Goal: Task Accomplishment & Management: Complete application form

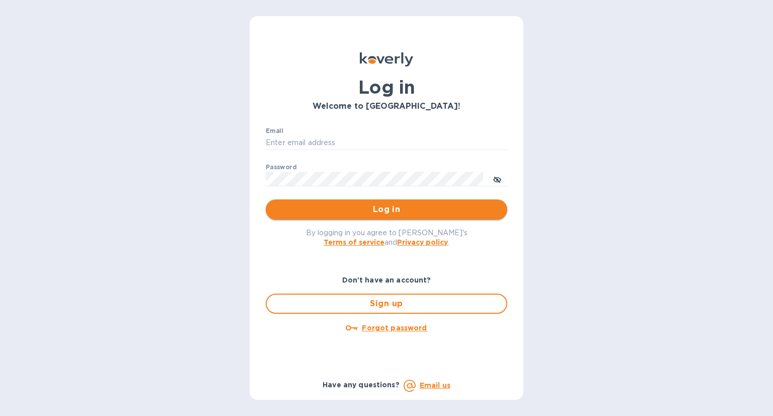
type input "[EMAIL_ADDRESS][DOMAIN_NAME]"
click at [347, 210] on span "Log in" at bounding box center [386, 209] width 225 height 12
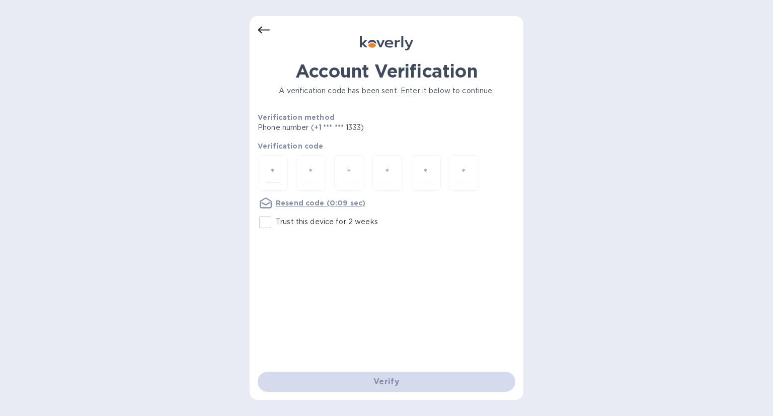
click at [270, 168] on input "number" at bounding box center [272, 173] width 13 height 19
type input "2"
type input "8"
type input "0"
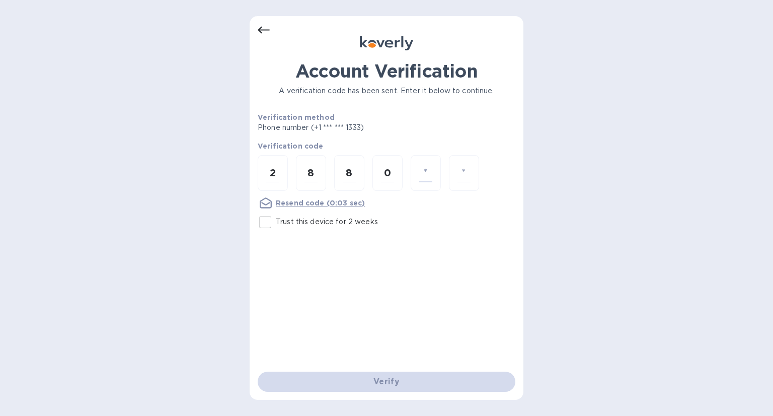
type input "4"
type input "5"
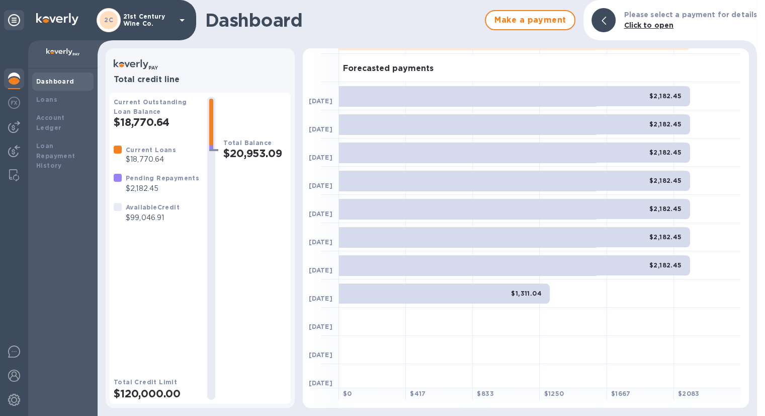
scroll to position [55, 0]
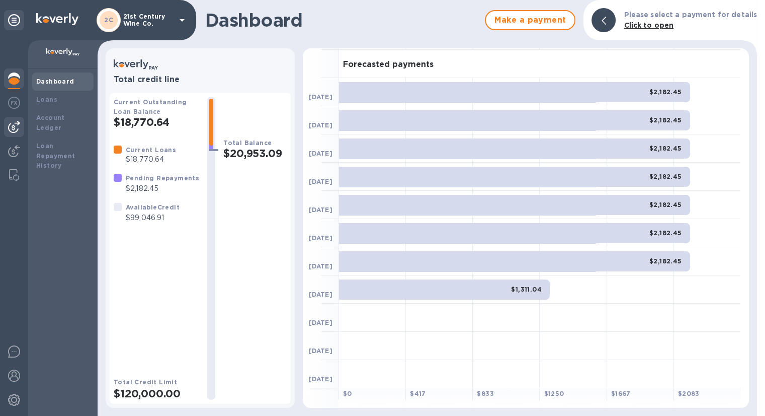
click at [16, 124] on img at bounding box center [14, 127] width 12 height 12
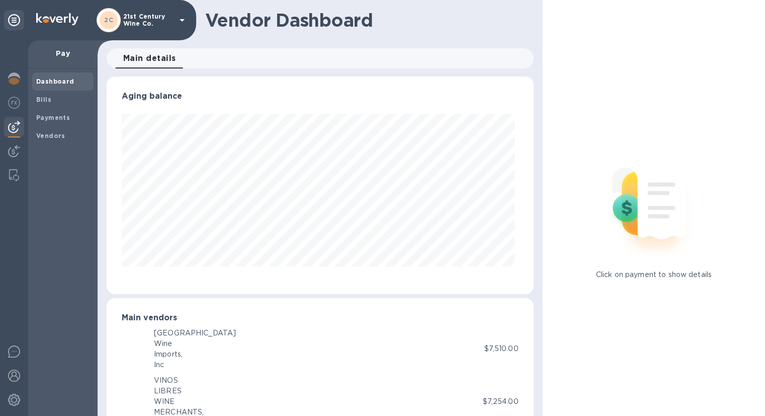
scroll to position [217, 423]
click at [49, 96] on b "Bills" at bounding box center [43, 100] width 15 height 8
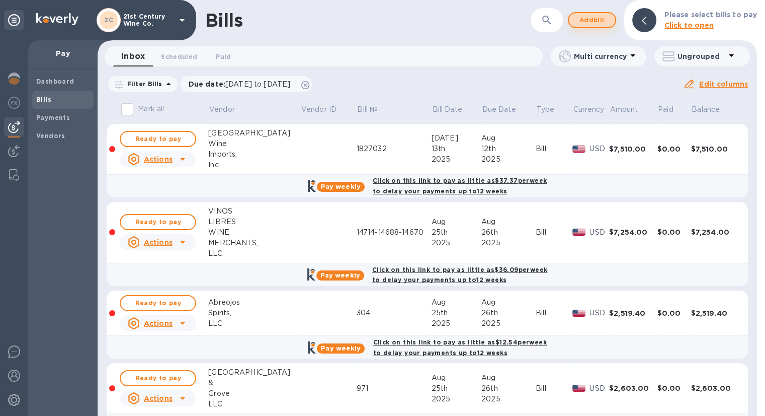
click at [603, 21] on span "Add bill" at bounding box center [592, 20] width 30 height 12
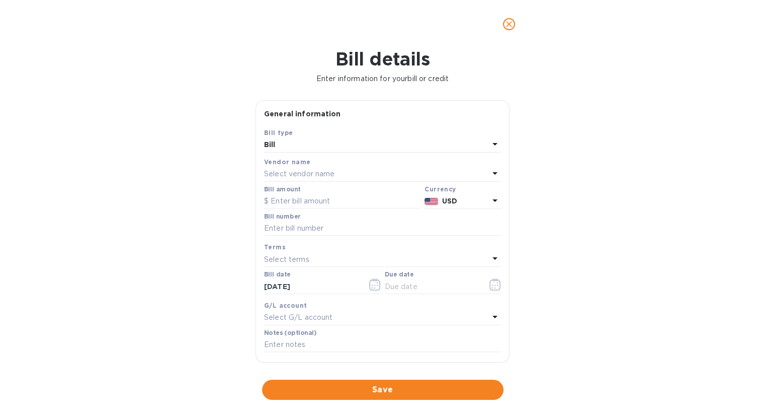
click at [324, 168] on div "Select vendor name" at bounding box center [376, 174] width 225 height 14
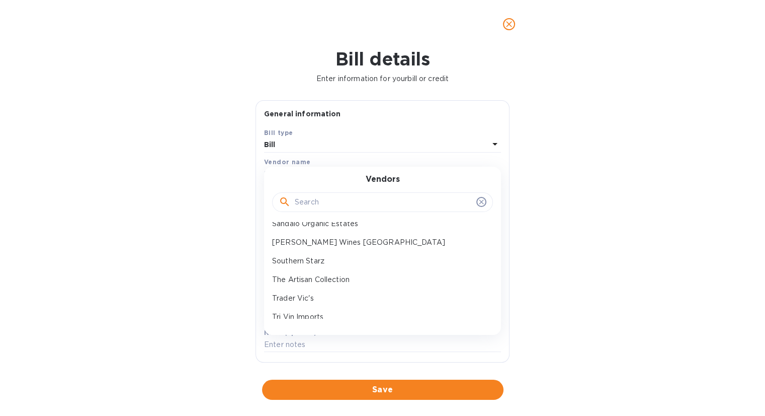
scroll to position [274, 0]
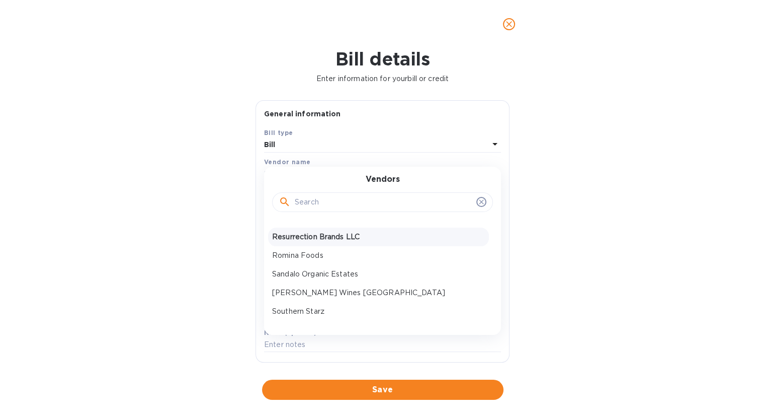
click at [344, 236] on p "Resurrection Brands LLC" at bounding box center [378, 236] width 213 height 11
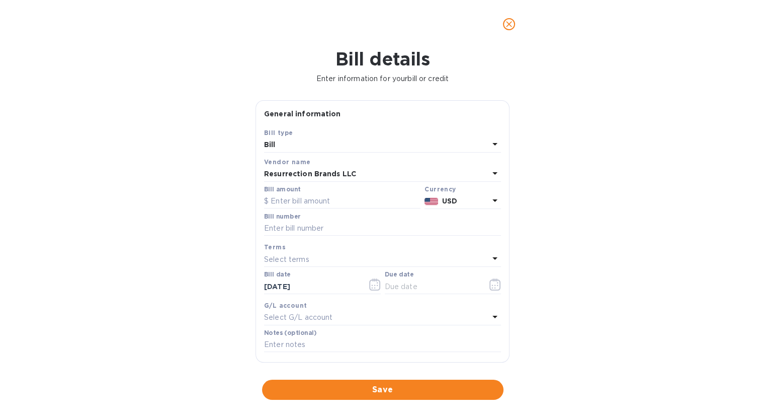
click at [362, 193] on div "Bill amount" at bounding box center [342, 197] width 157 height 23
click at [361, 202] on input "text" at bounding box center [342, 201] width 157 height 15
type input "1,854"
click at [359, 225] on input "text" at bounding box center [382, 228] width 237 height 15
type input "3753"
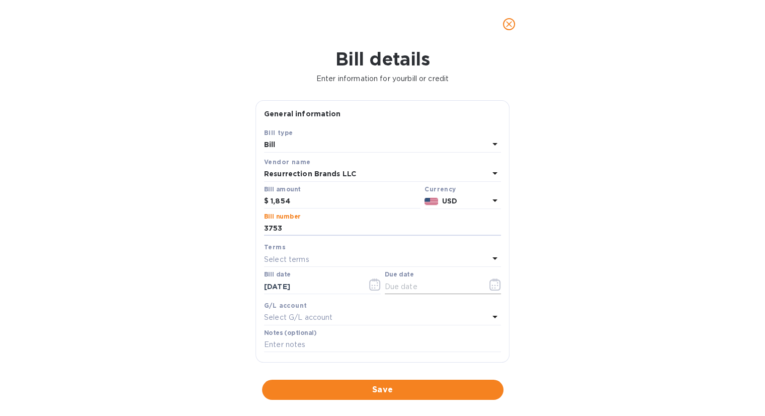
click at [485, 285] on button "button" at bounding box center [496, 284] width 24 height 24
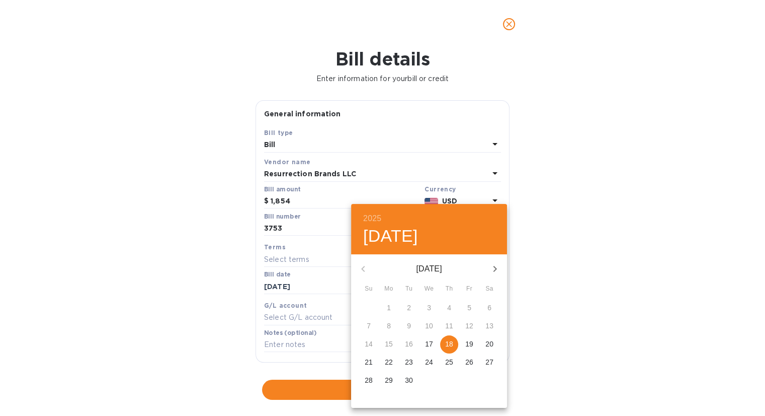
click at [444, 340] on span "18" at bounding box center [449, 344] width 18 height 10
type input "[DATE]"
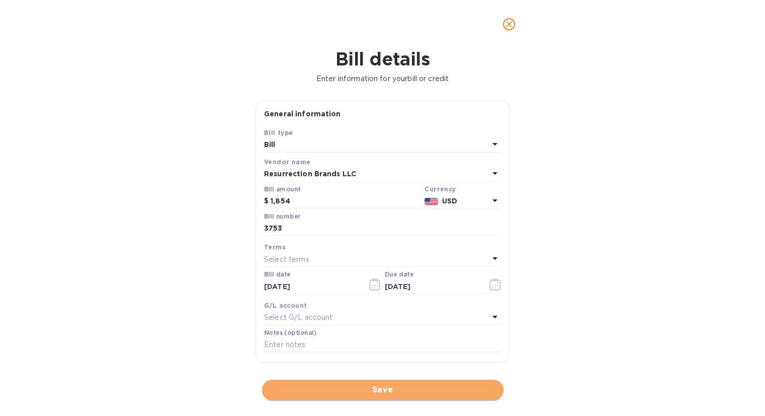
click at [361, 387] on span "Save" at bounding box center [382, 389] width 225 height 12
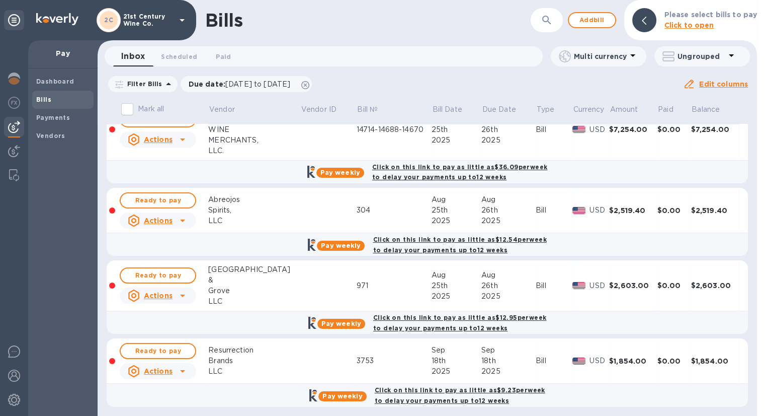
scroll to position [105, 0]
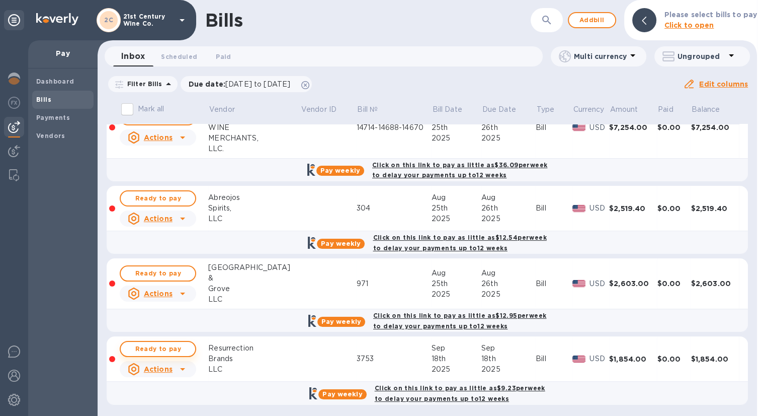
click at [169, 347] on span "Ready to pay" at bounding box center [158, 349] width 58 height 12
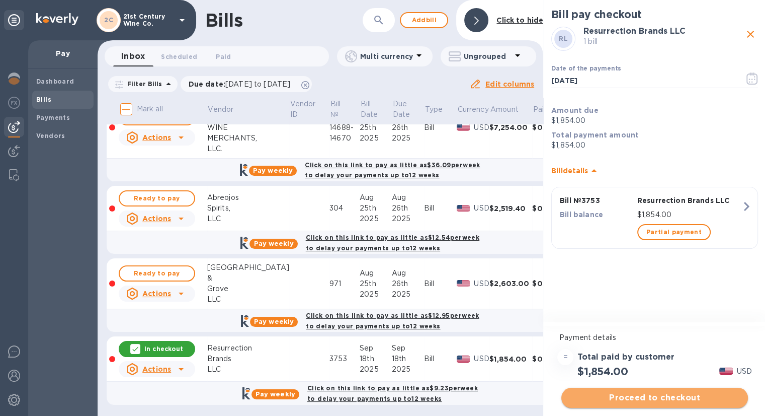
click at [672, 397] on span "Proceed to checkout" at bounding box center [655, 398] width 171 height 12
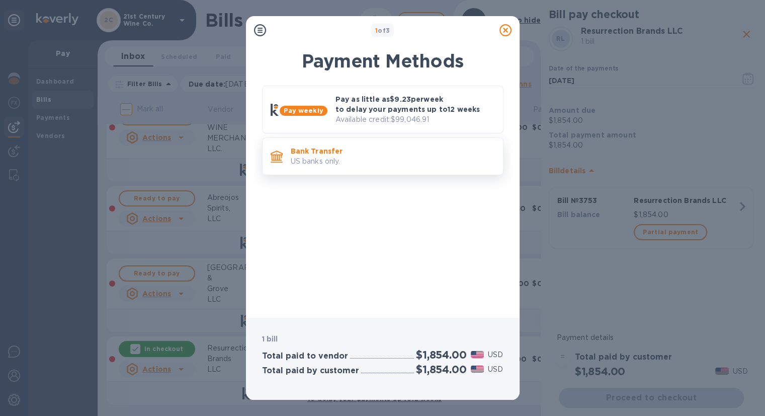
click at [411, 162] on p "US banks only." at bounding box center [393, 161] width 204 height 11
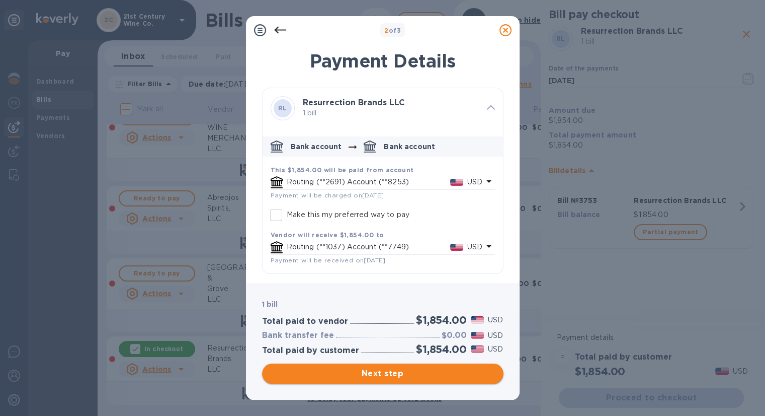
click at [401, 374] on span "Next step" at bounding box center [382, 373] width 225 height 12
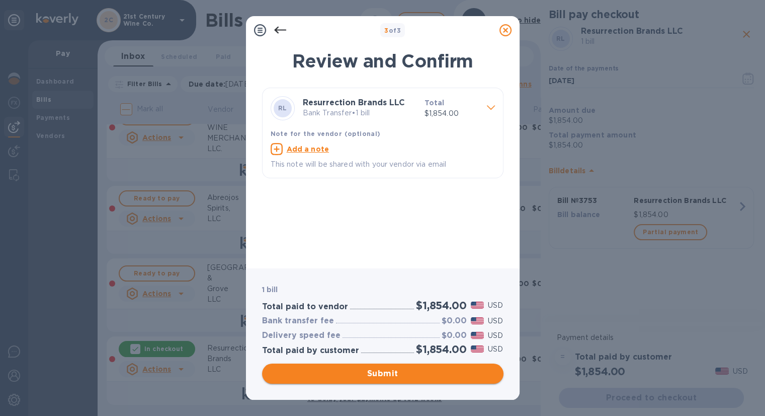
click at [401, 374] on span "Submit" at bounding box center [382, 373] width 225 height 12
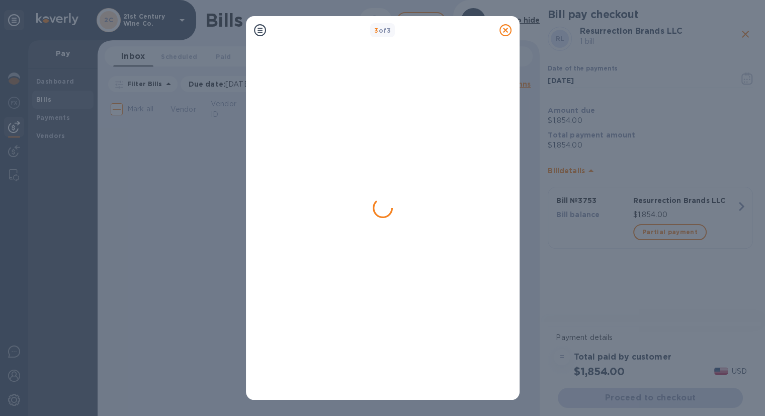
scroll to position [0, 0]
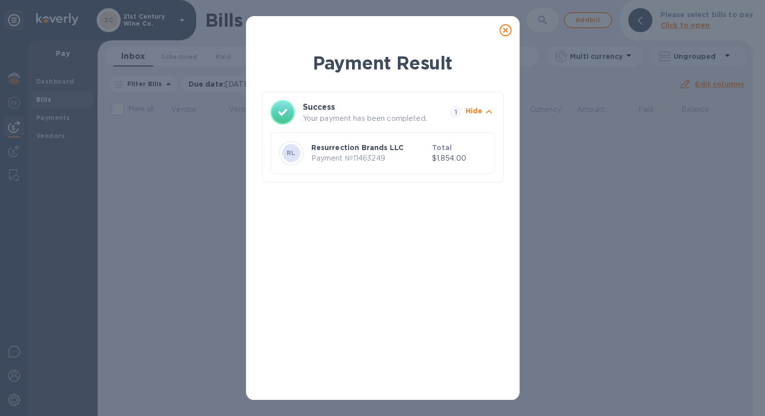
click at [503, 32] on icon at bounding box center [506, 30] width 12 height 12
